Goal: Navigation & Orientation: Find specific page/section

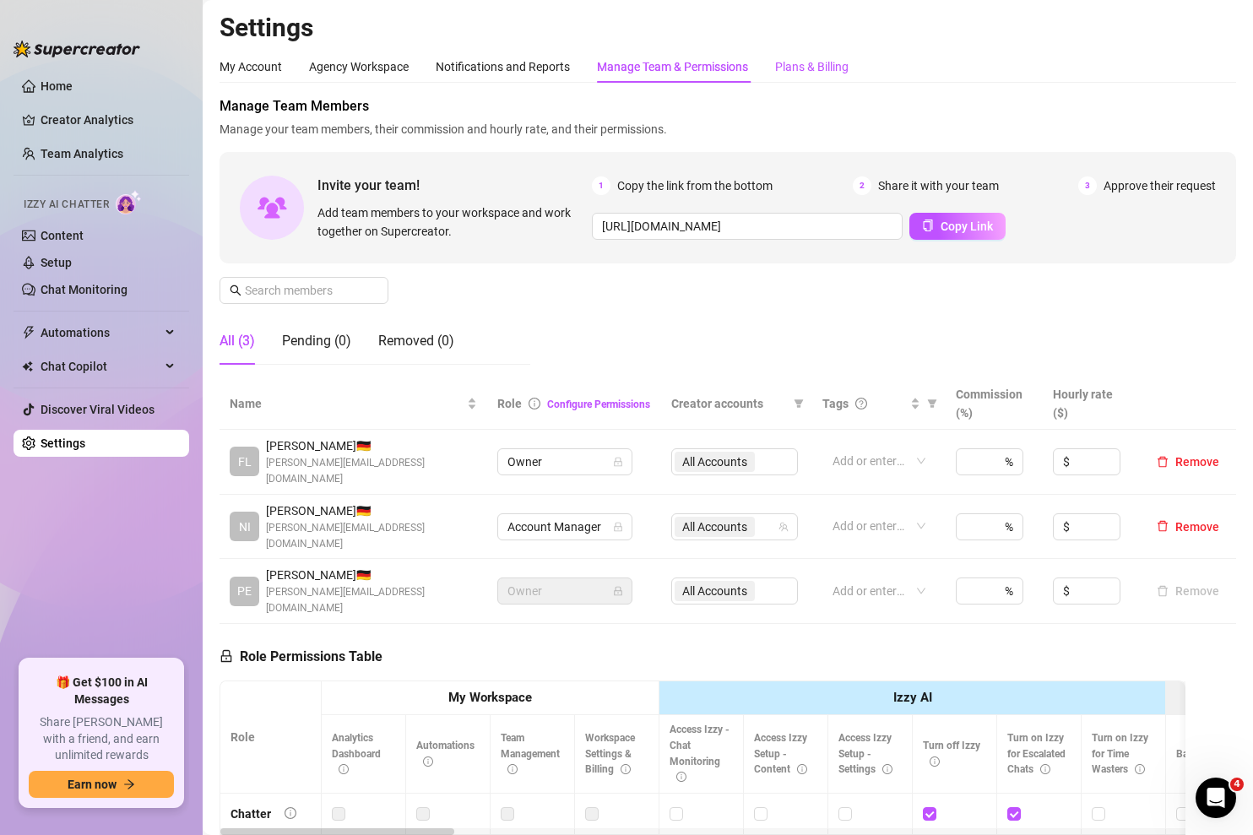
click at [821, 60] on div "Plans & Billing" at bounding box center [811, 66] width 73 height 19
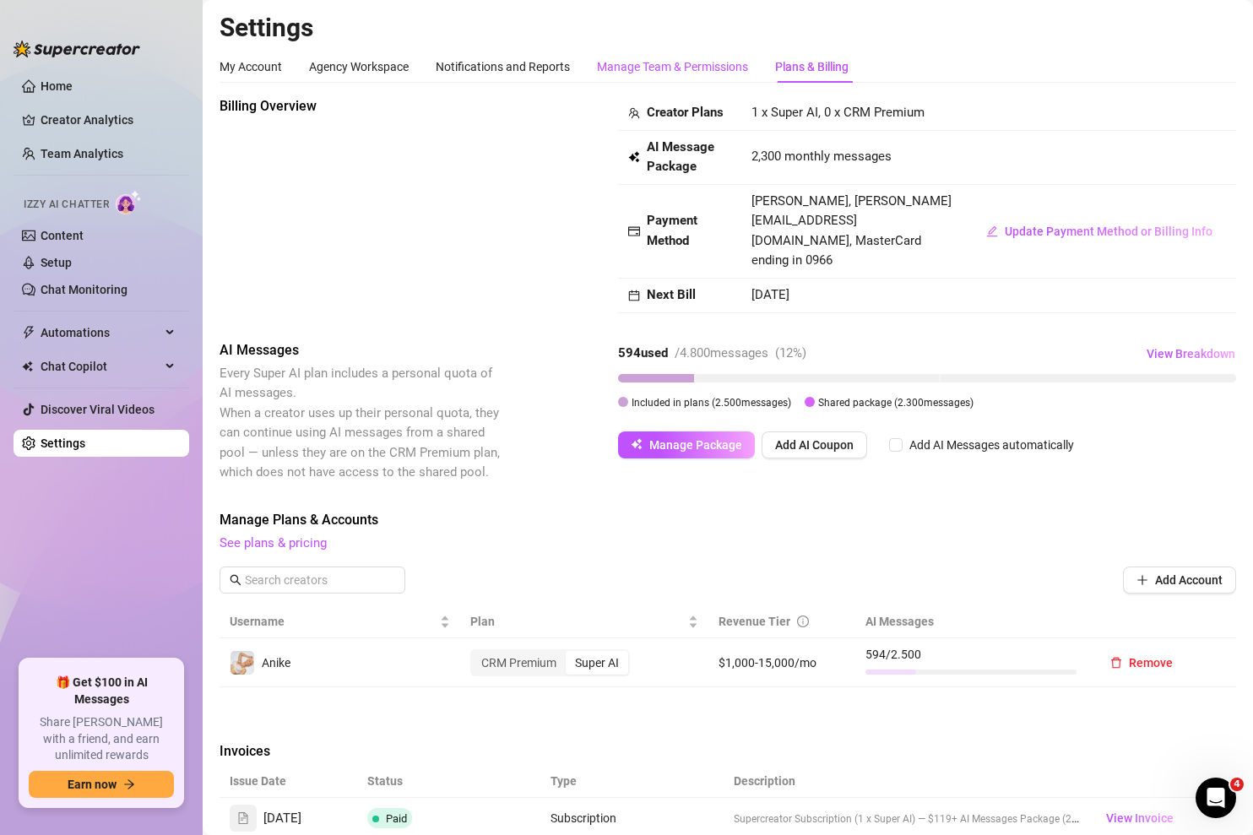
click at [717, 70] on div "Manage Team & Permissions" at bounding box center [672, 66] width 151 height 19
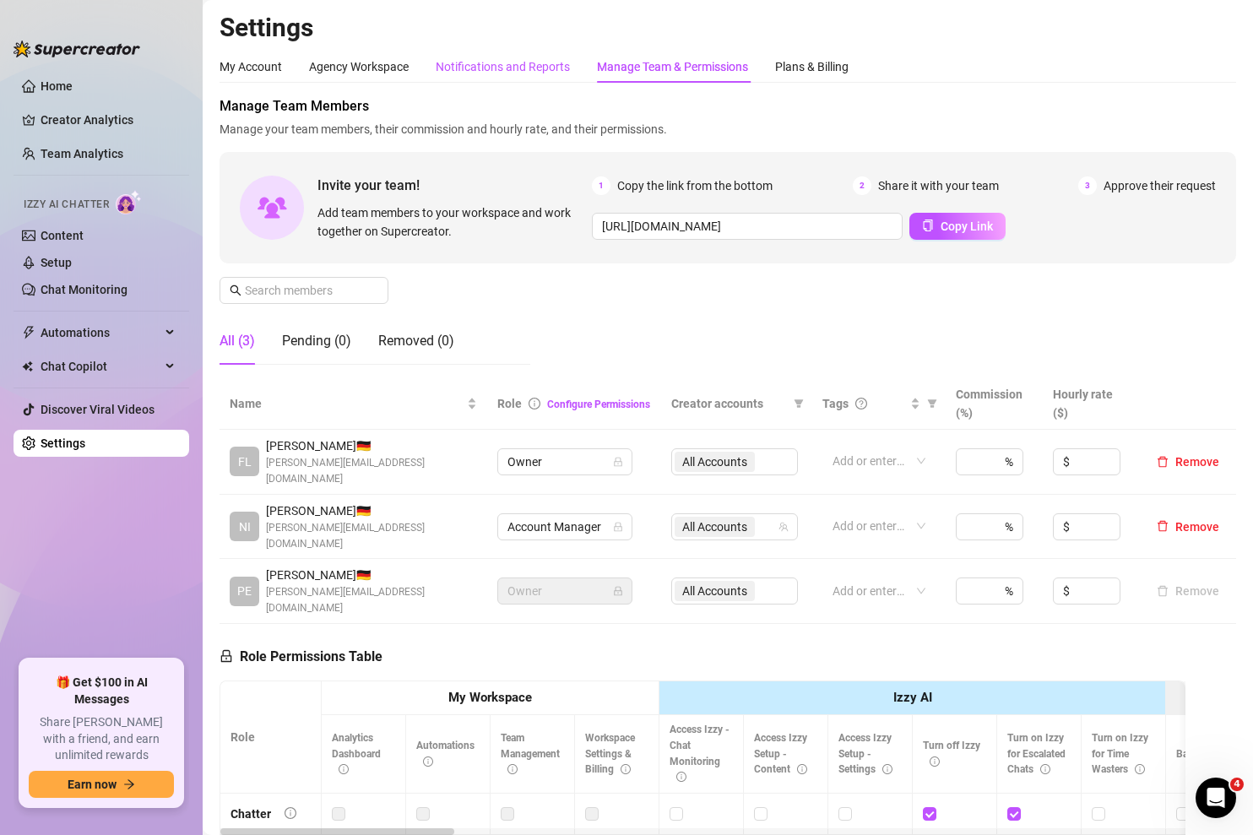
click at [560, 64] on div "Notifications and Reports" at bounding box center [503, 66] width 134 height 19
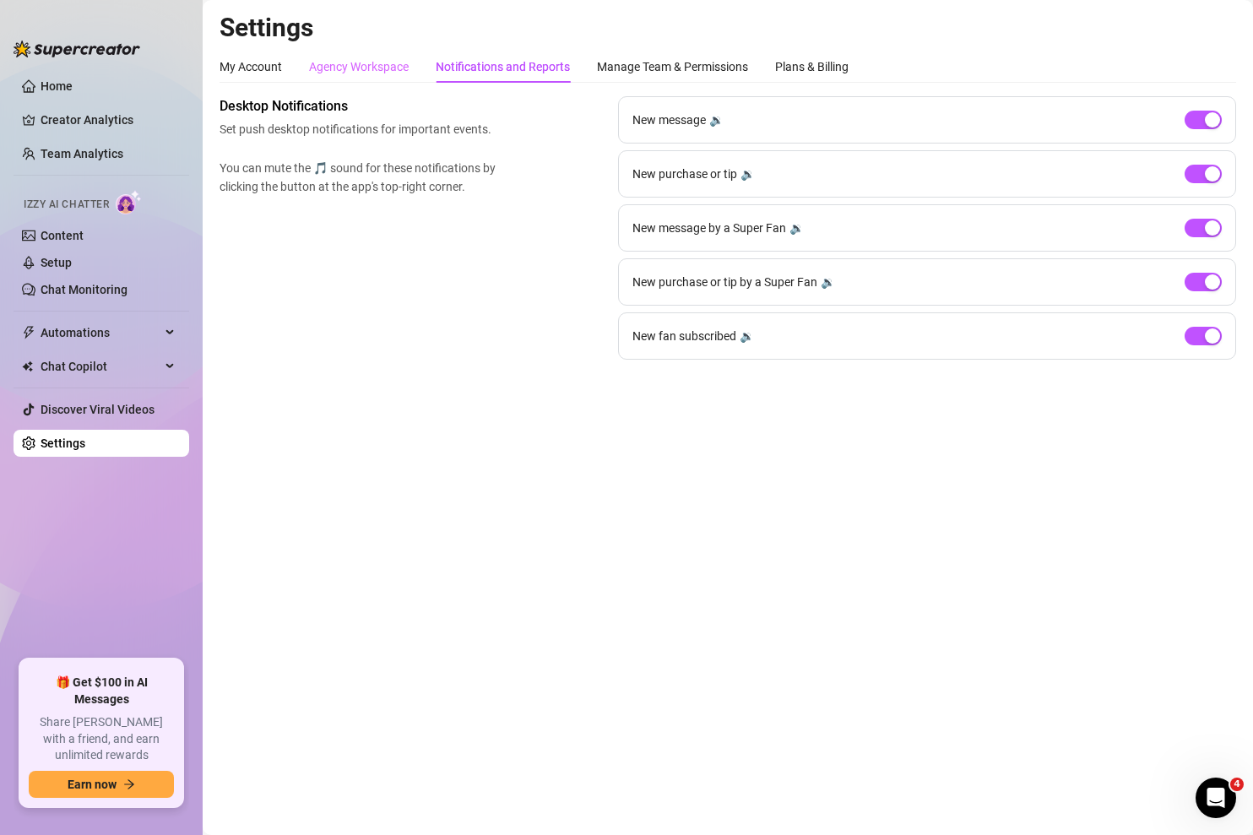
click at [344, 53] on div "Agency Workspace" at bounding box center [359, 67] width 100 height 32
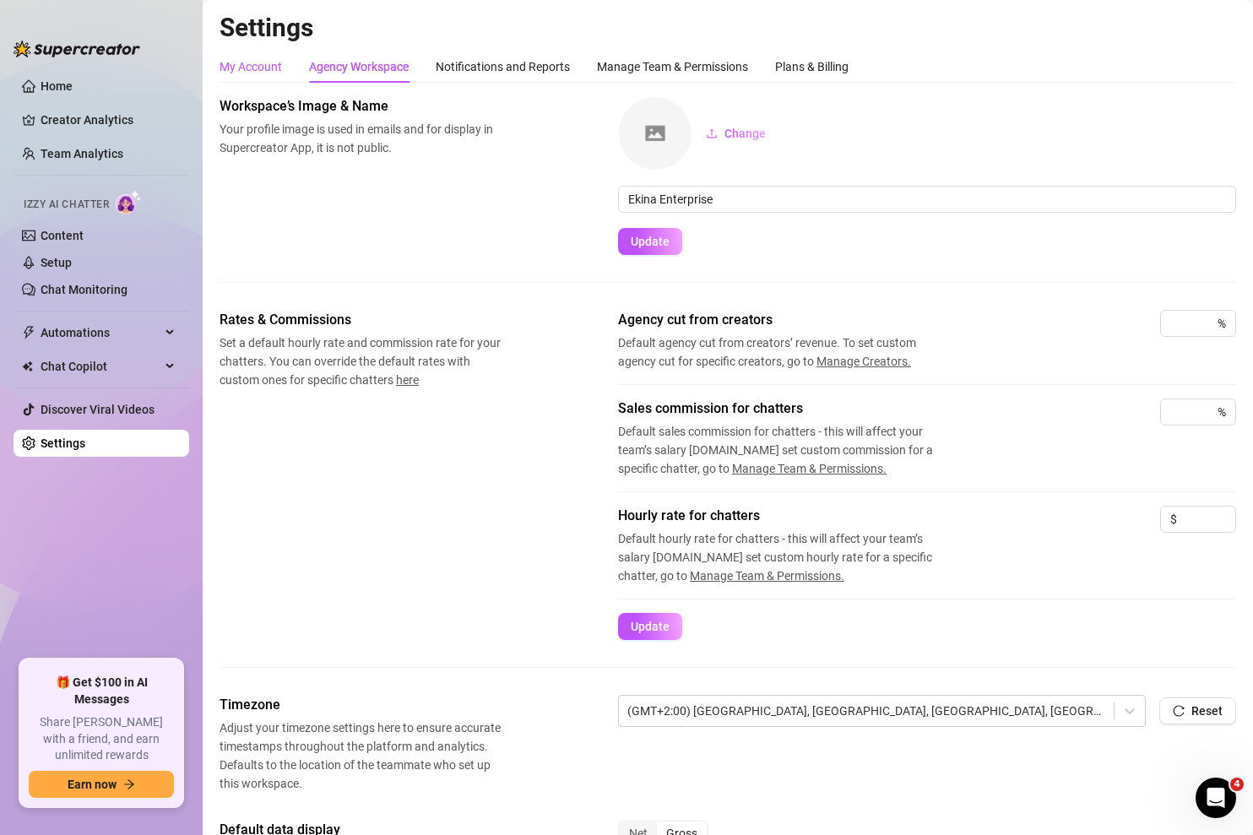
click at [268, 68] on div "My Account" at bounding box center [250, 66] width 62 height 19
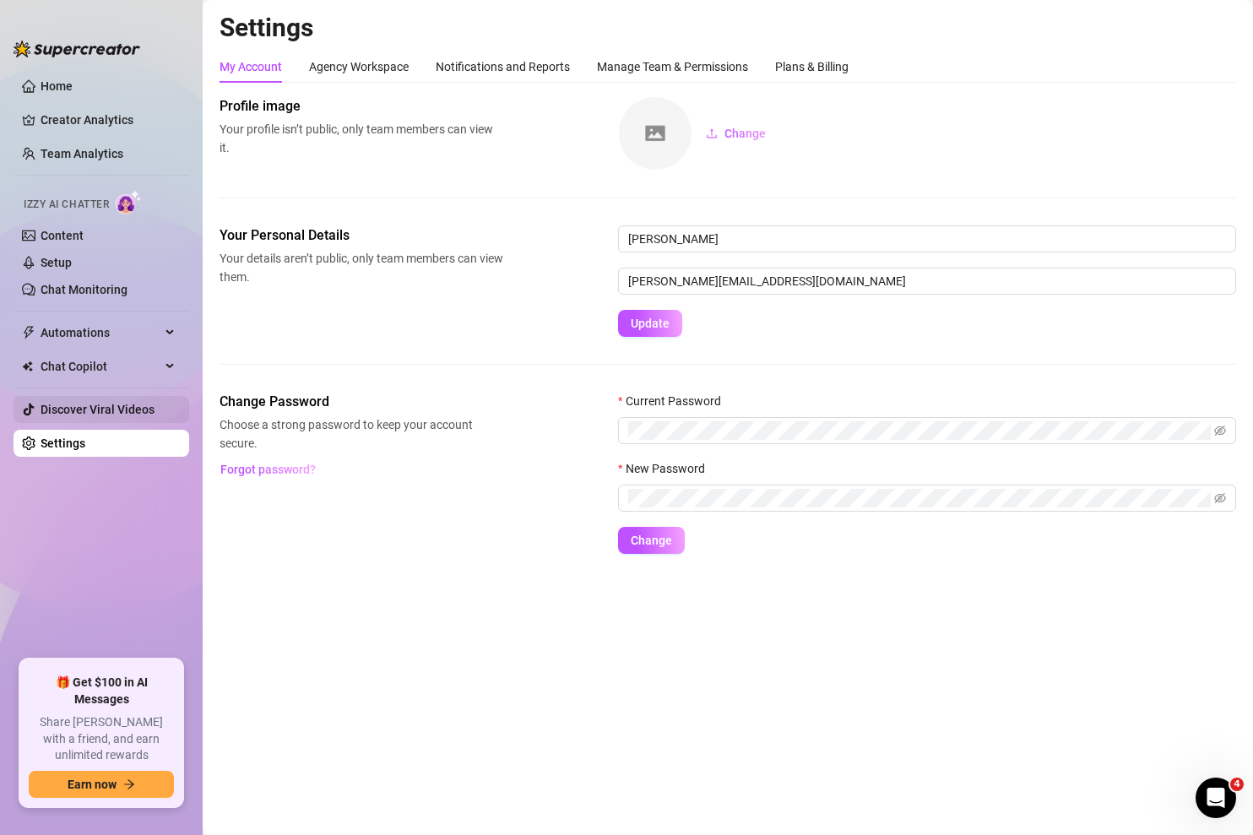
click at [95, 405] on link "Discover Viral Videos" at bounding box center [98, 410] width 114 height 14
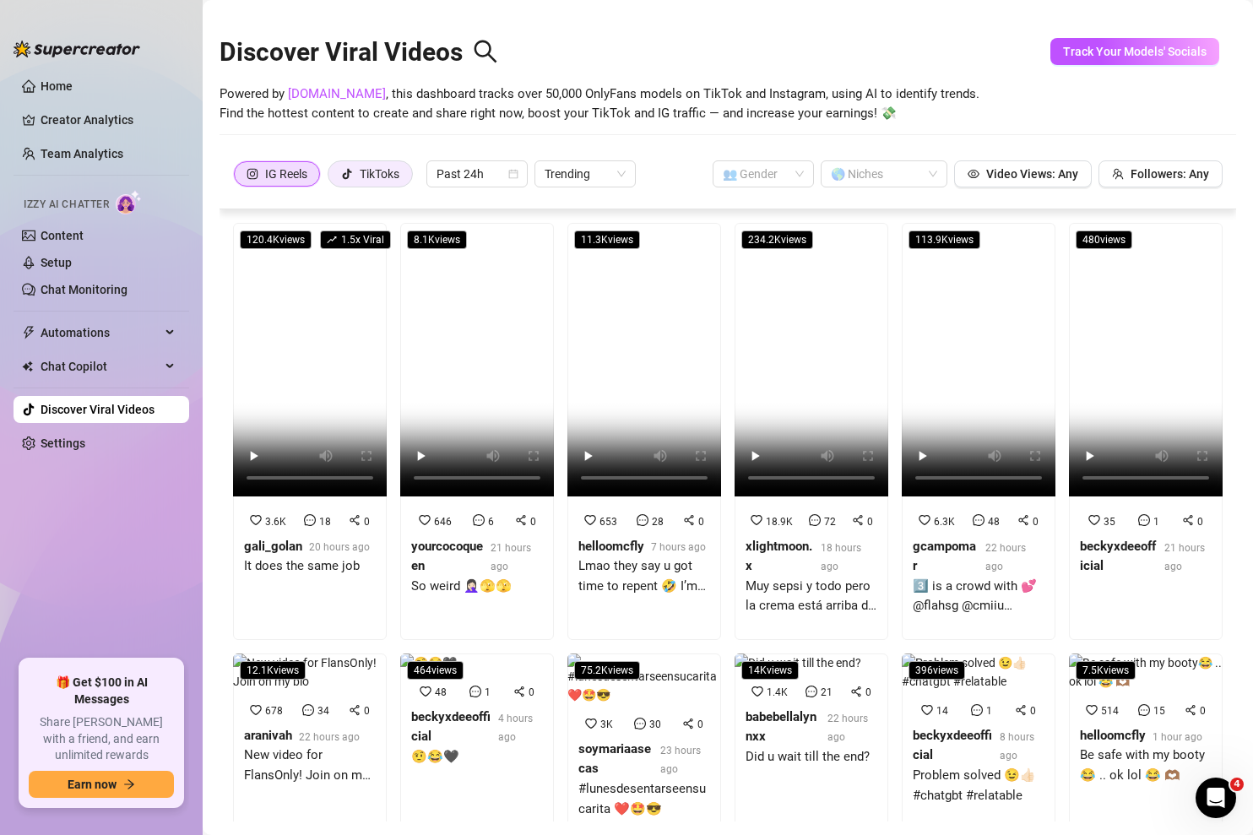
click at [407, 176] on label "TikToks" at bounding box center [370, 173] width 85 height 27
click at [333, 178] on input "TikToks" at bounding box center [333, 178] width 0 height 0
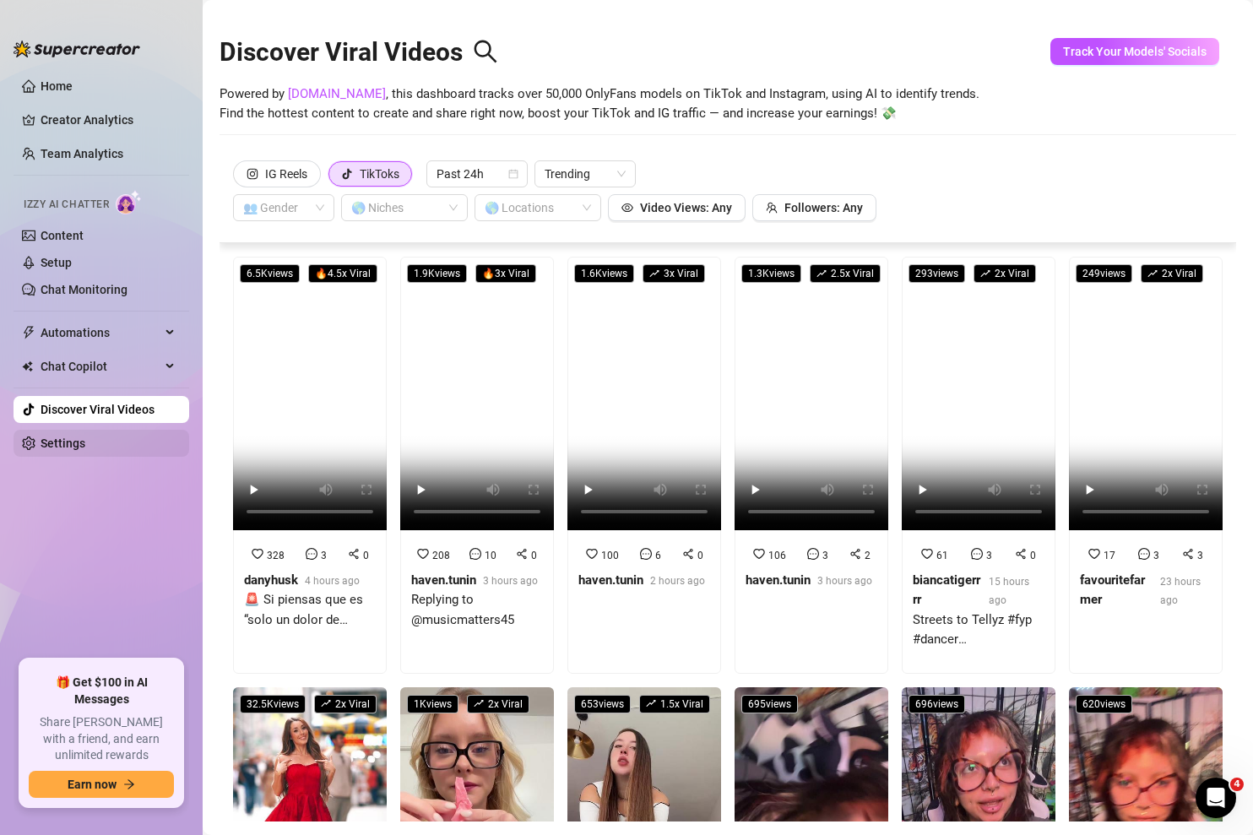
click at [62, 438] on link "Settings" at bounding box center [63, 443] width 45 height 14
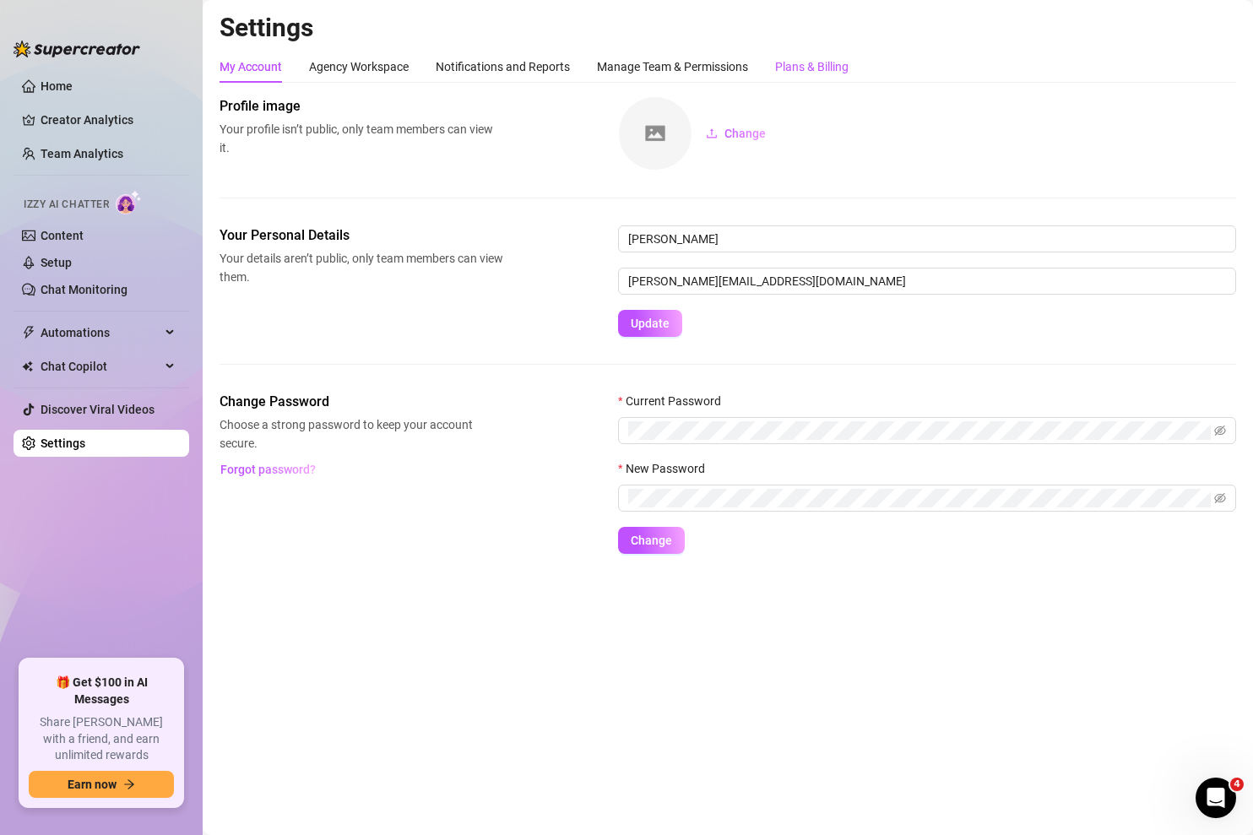
click at [802, 69] on div "Plans & Billing" at bounding box center [811, 66] width 73 height 19
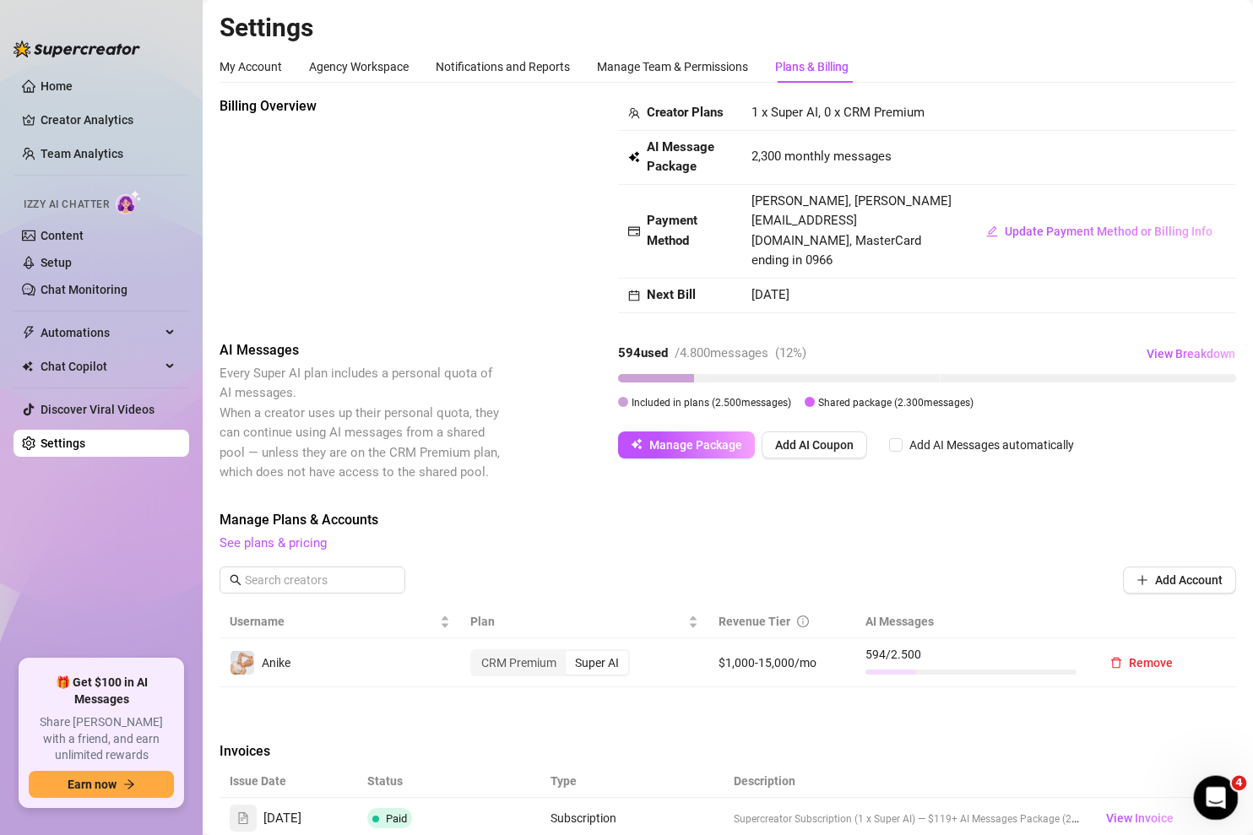
click at [1214, 791] on icon "Open Intercom Messenger" at bounding box center [1213, 795] width 12 height 14
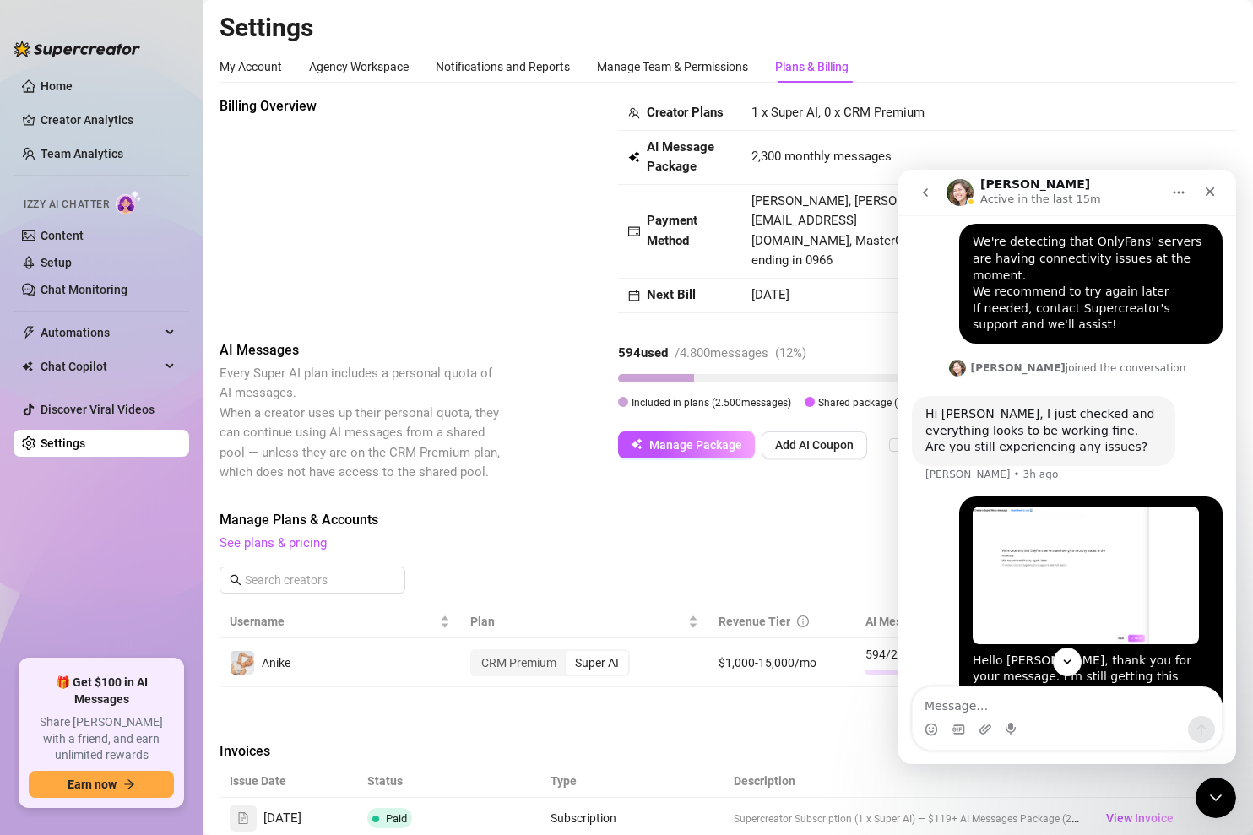
scroll to position [932, 0]
